Goal: Navigation & Orientation: Find specific page/section

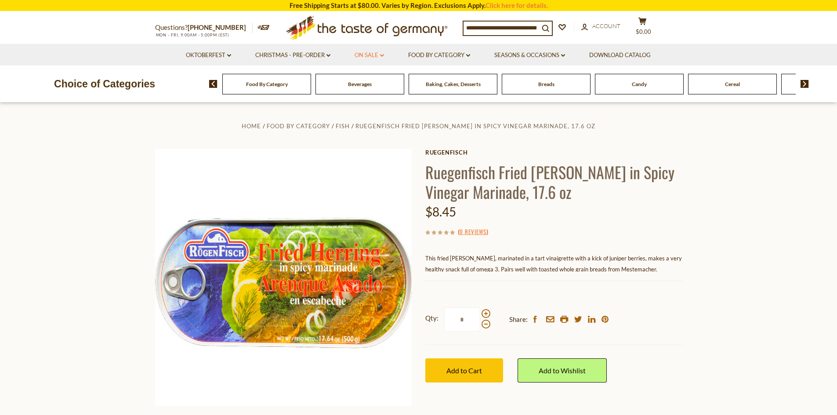
click at [373, 55] on link "On Sale dropdown_arrow" at bounding box center [369, 56] width 29 height 10
click at [208, 51] on link "Oktoberfest dropdown_arrow" at bounding box center [208, 56] width 45 height 10
click at [269, 54] on link "Christmas - PRE-ORDER dropdown_arrow" at bounding box center [292, 56] width 75 height 10
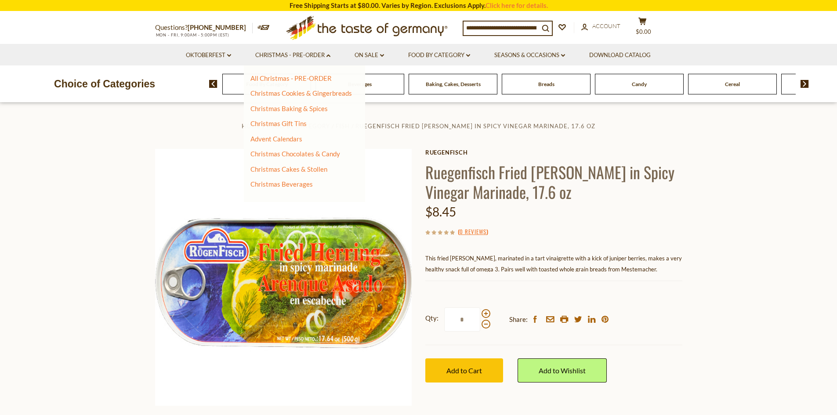
click at [295, 164] on ul "All Christmas - PRE-ORDER Christmas Cookies & Gingerbreads Christmas Baking & S…" at bounding box center [301, 131] width 102 height 115
click at [293, 167] on link "Christmas Cakes & Stollen" at bounding box center [288, 169] width 77 height 8
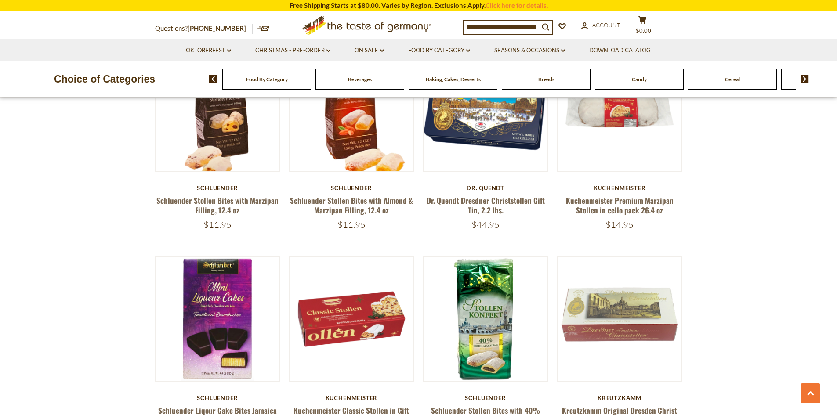
scroll to position [1055, 0]
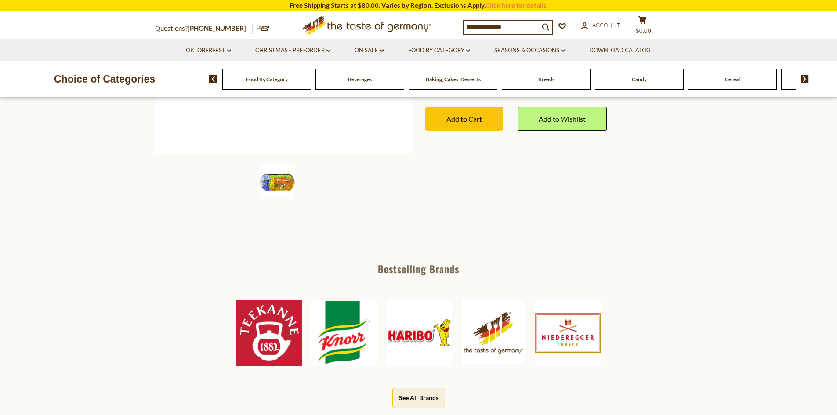
scroll to position [264, 0]
